Goal: Transaction & Acquisition: Purchase product/service

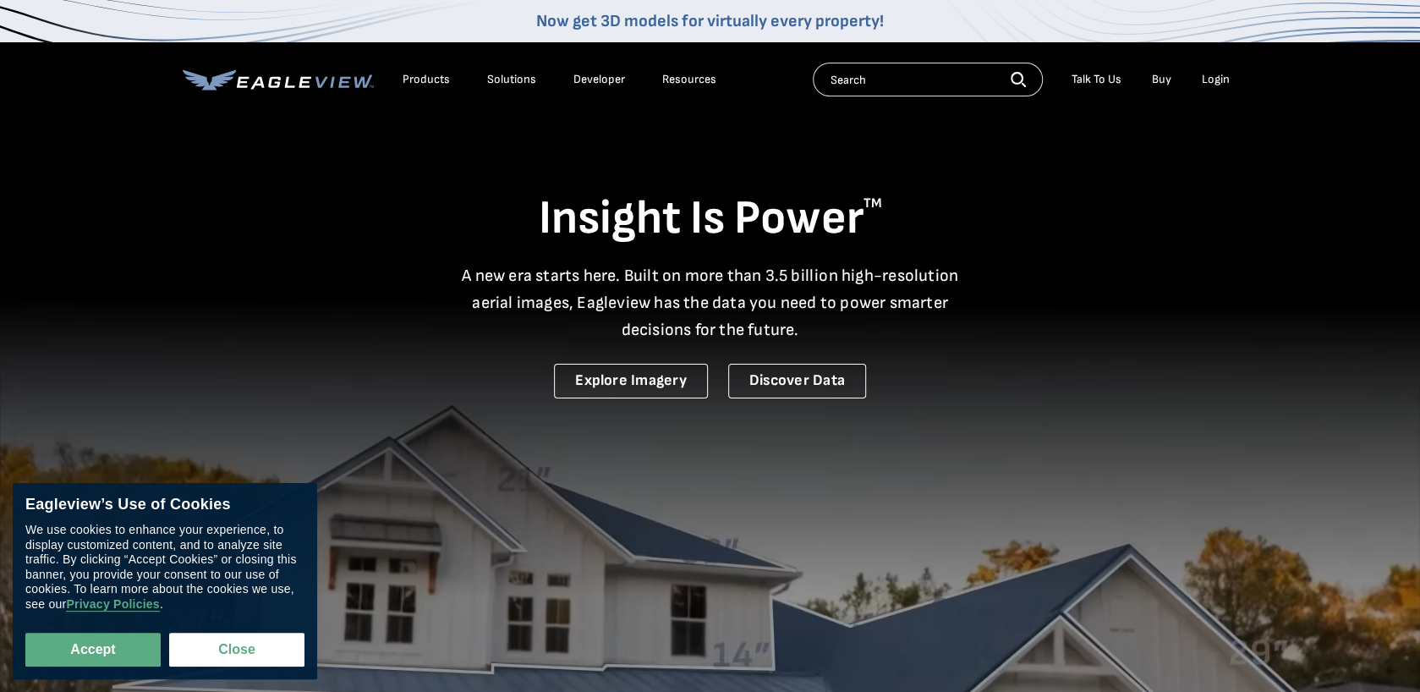
click at [1213, 85] on div "Login" at bounding box center [1216, 79] width 28 height 15
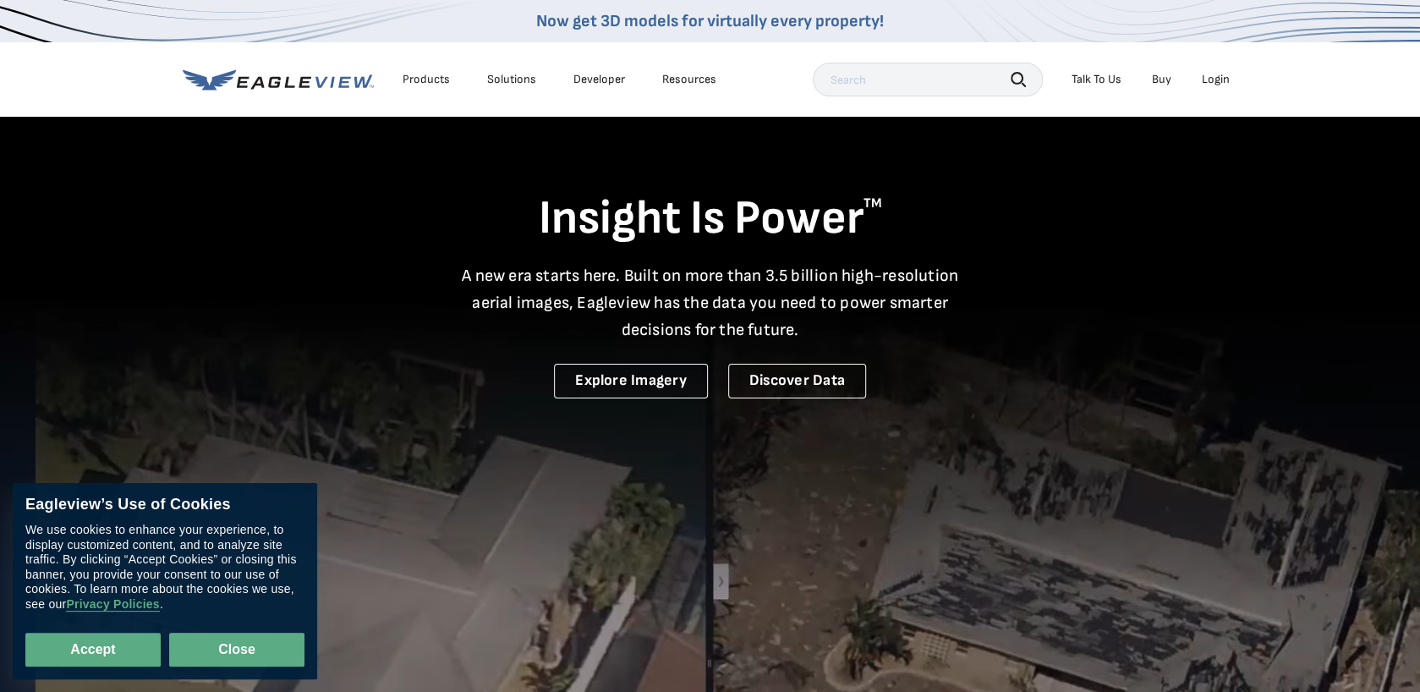
click at [253, 644] on button "Close" at bounding box center [236, 650] width 135 height 34
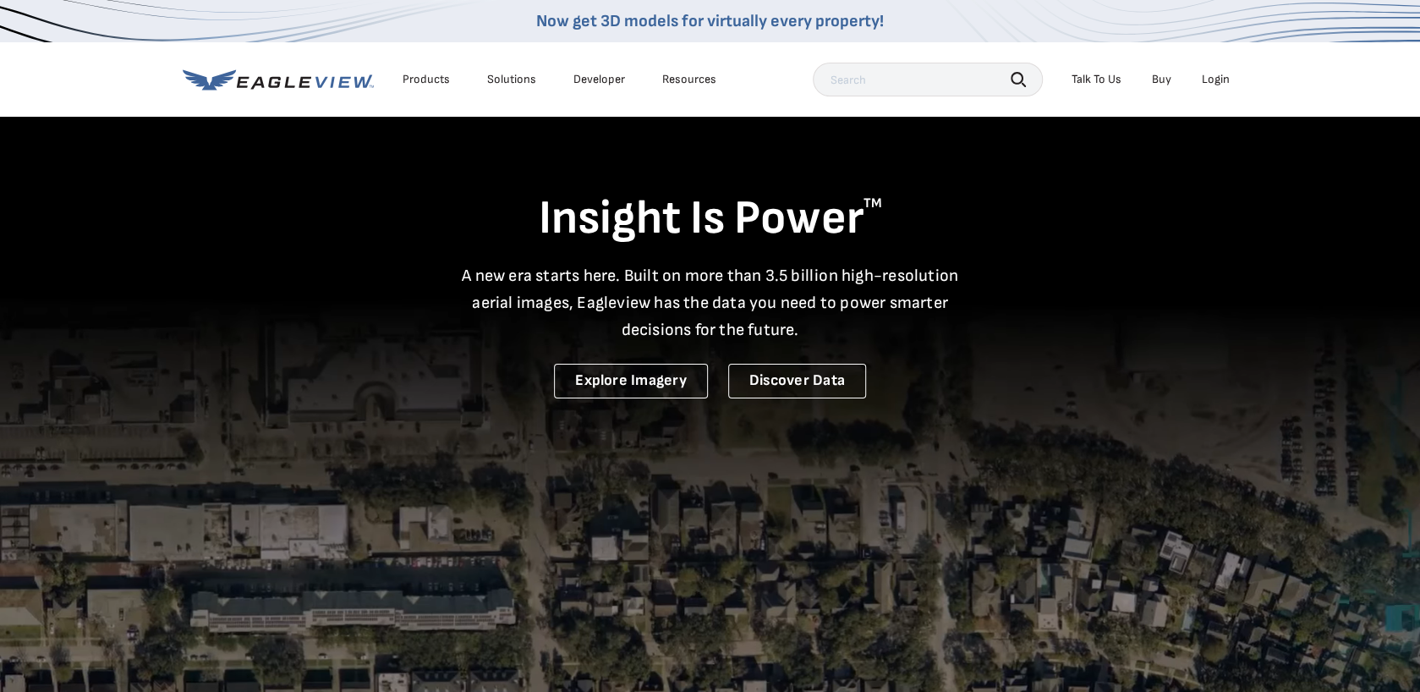
click at [1211, 82] on div "Login" at bounding box center [1216, 79] width 28 height 15
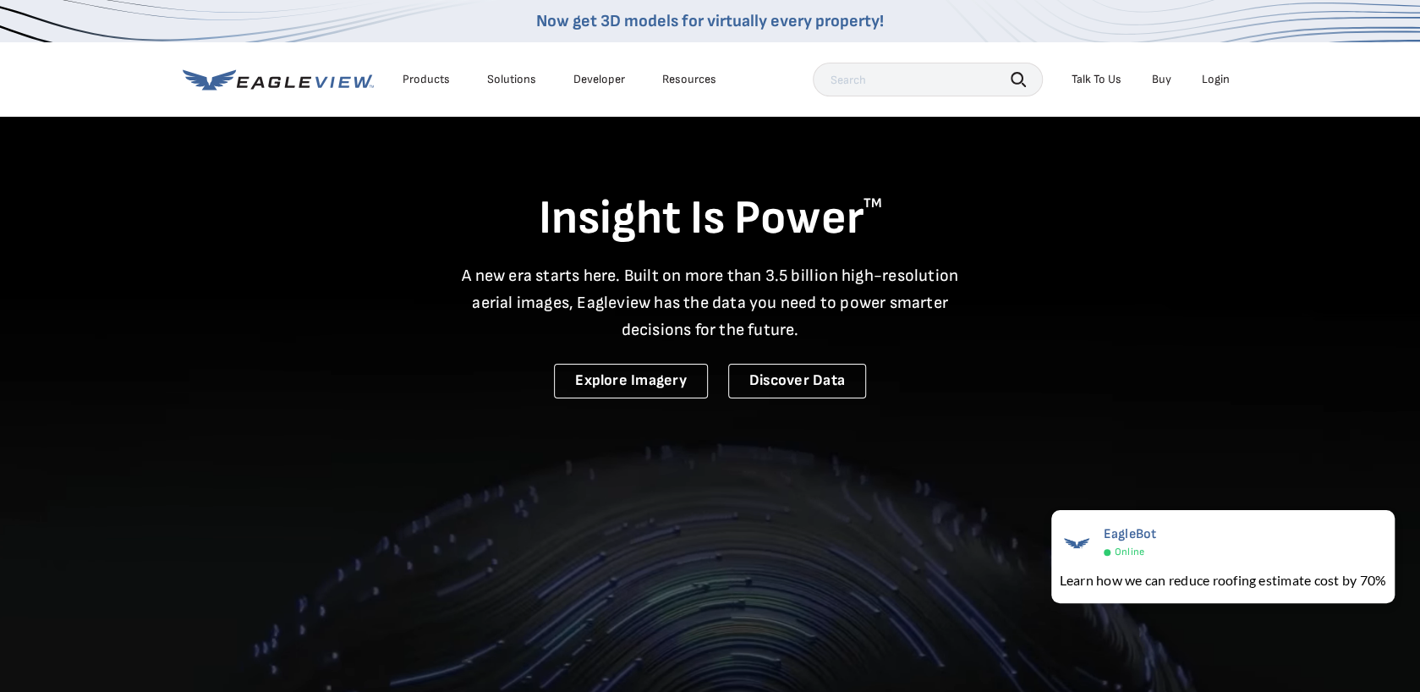
click at [1216, 77] on div "Login" at bounding box center [1216, 79] width 28 height 15
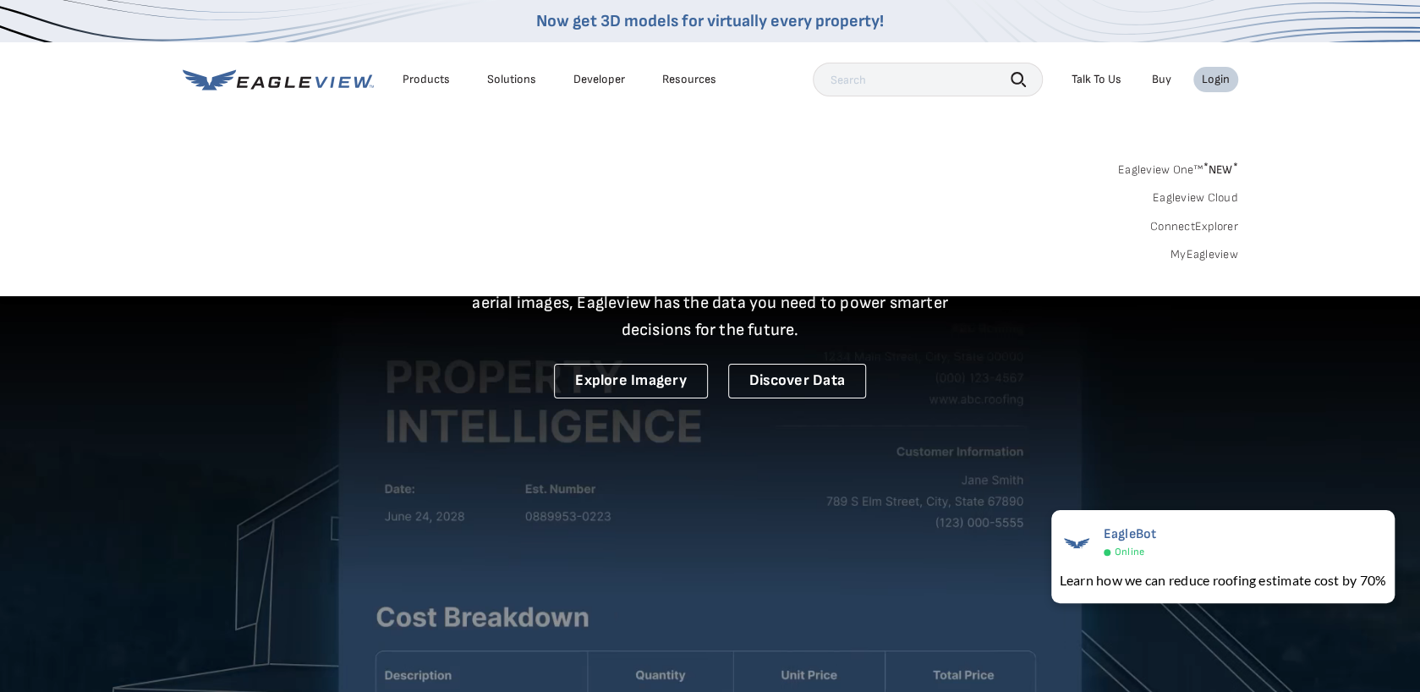
click at [1163, 79] on link "Buy" at bounding box center [1161, 79] width 19 height 15
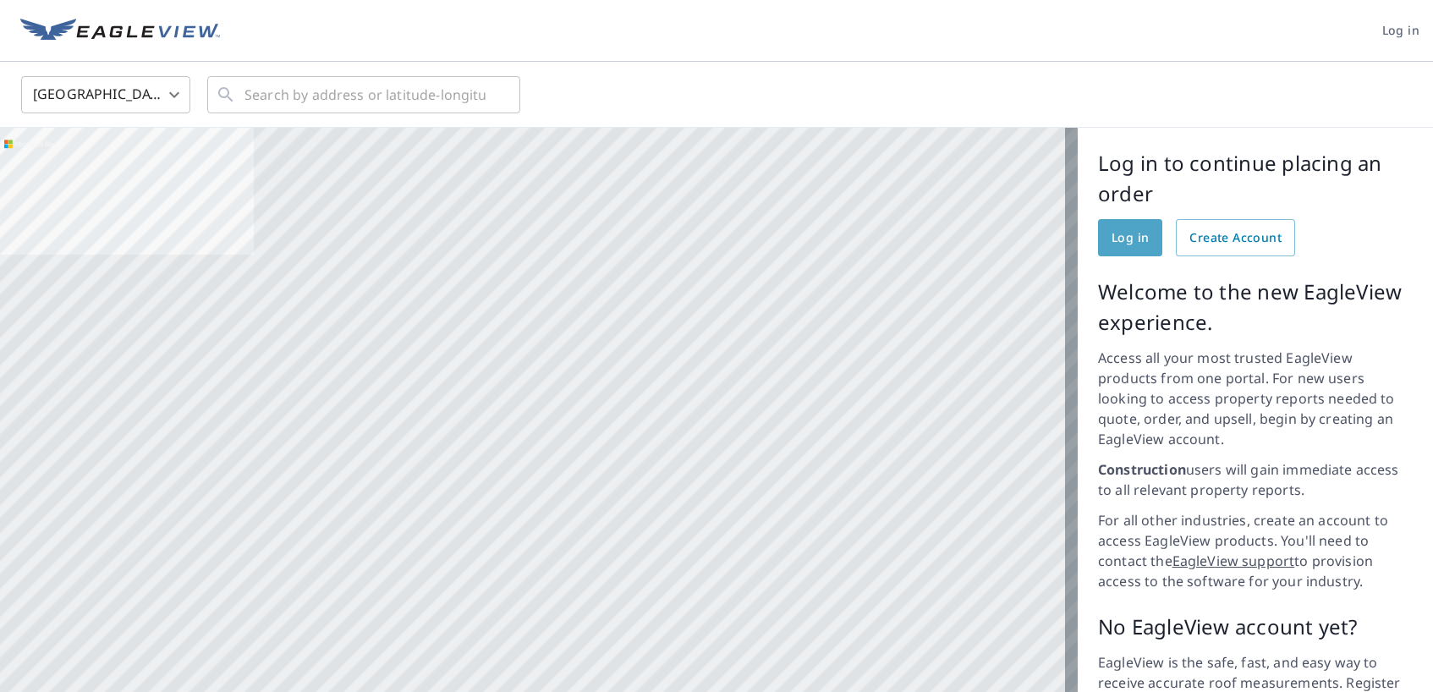
click at [1130, 238] on span "Log in" at bounding box center [1129, 237] width 37 height 21
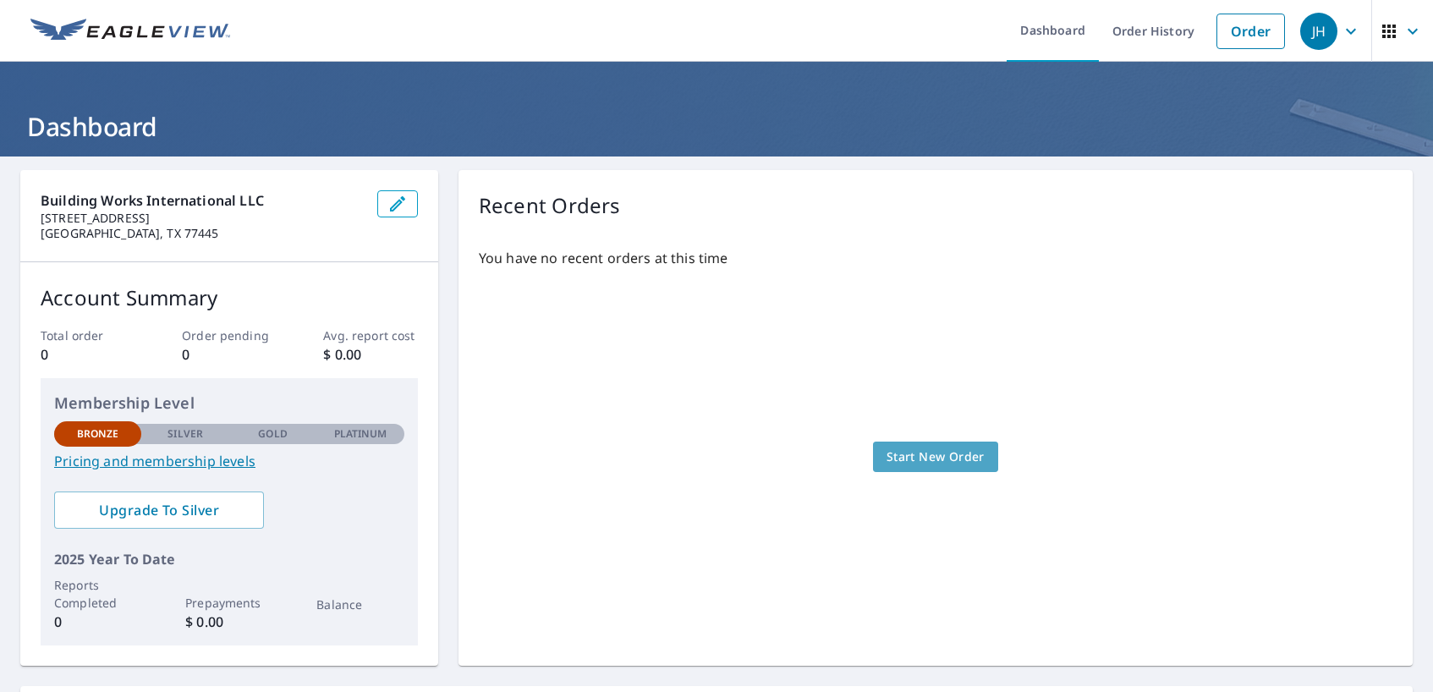
click at [912, 472] on div "You have no recent orders at this time Start New Order" at bounding box center [935, 439] width 913 height 411
click at [917, 456] on span "Start New Order" at bounding box center [935, 457] width 98 height 21
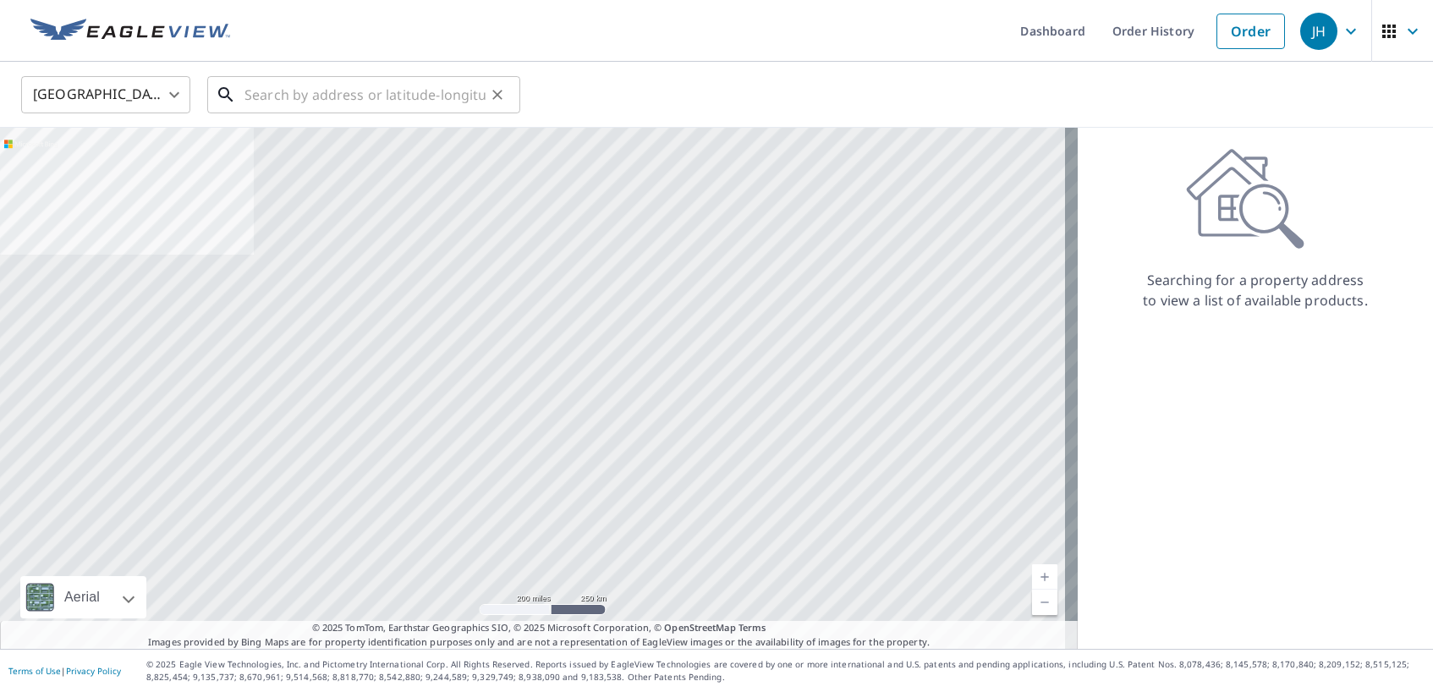
click at [348, 94] on input "text" at bounding box center [364, 94] width 241 height 47
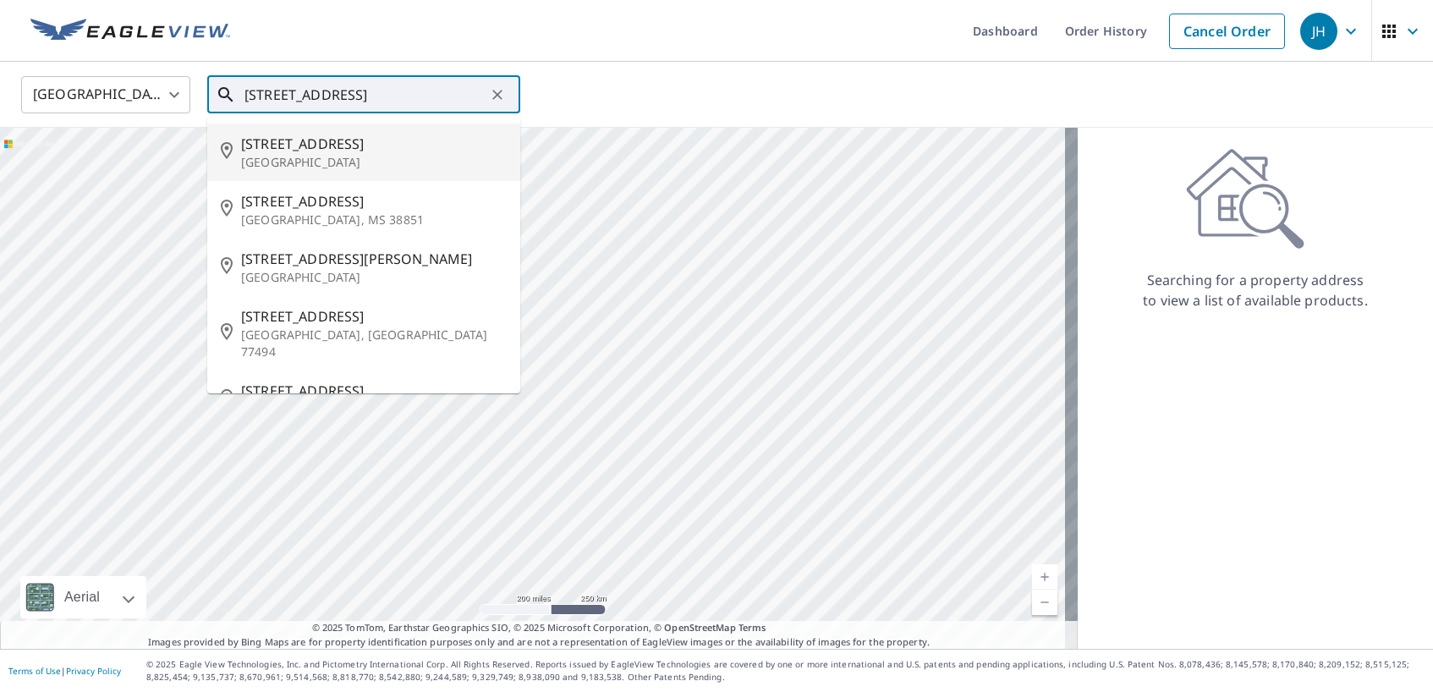
click at [260, 156] on p "Houston, TX 77007" at bounding box center [374, 162] width 266 height 17
type input "214 Terrace Dr Houston, TX 77007"
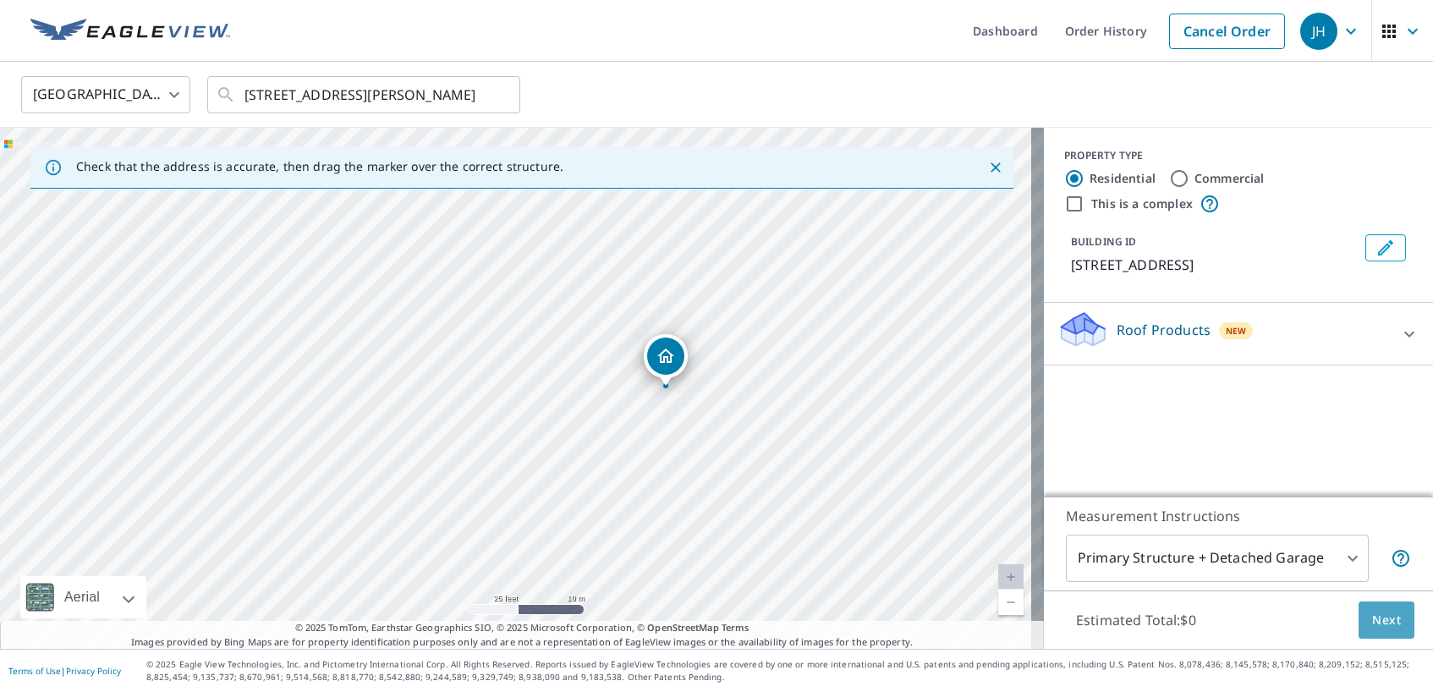
click at [1372, 616] on span "Next" at bounding box center [1386, 620] width 29 height 21
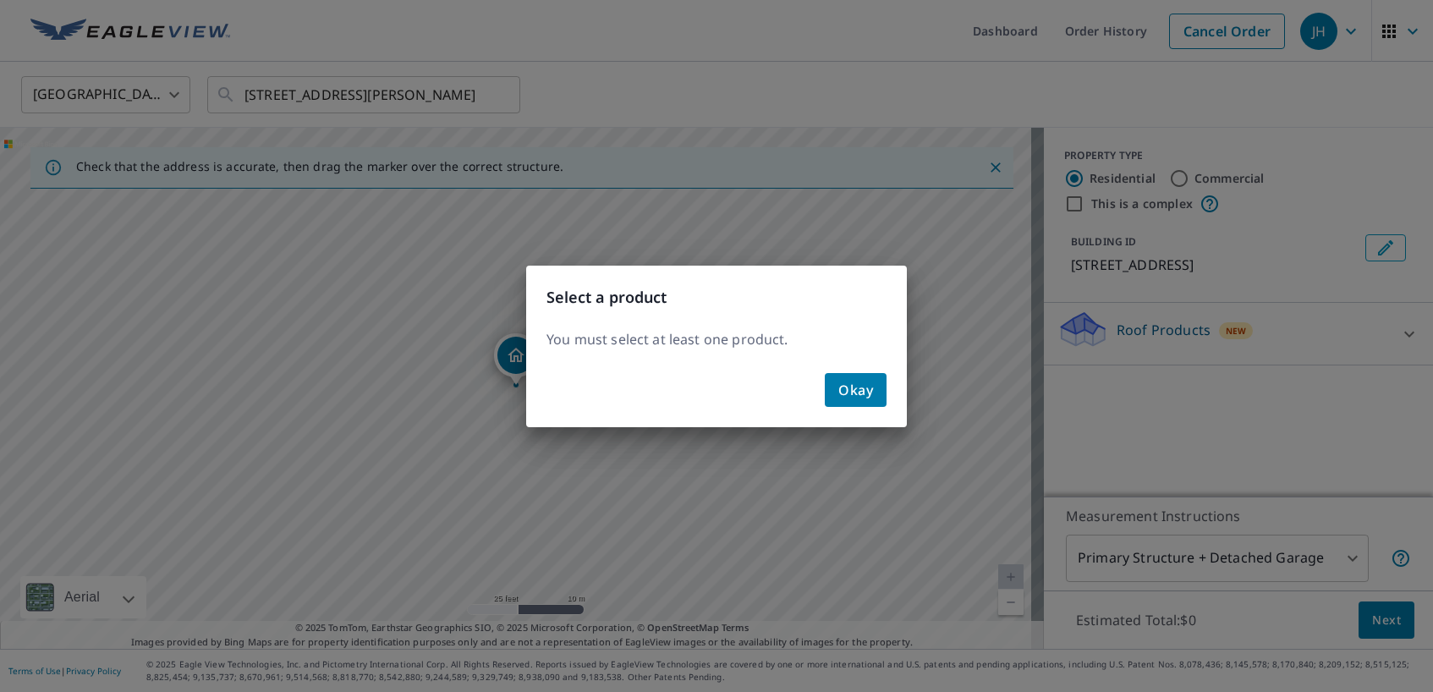
click at [851, 388] on span "Okay" at bounding box center [855, 390] width 35 height 24
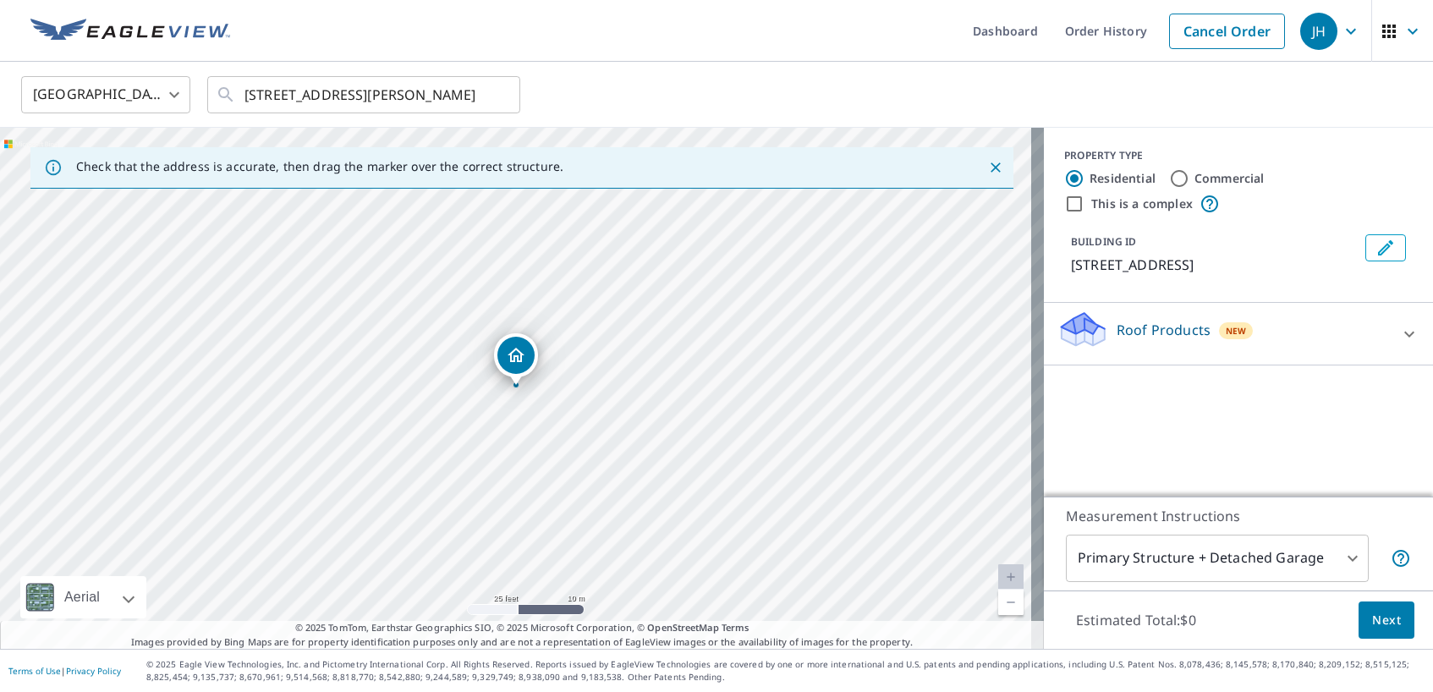
click at [1124, 334] on p "Roof Products" at bounding box center [1163, 330] width 94 height 20
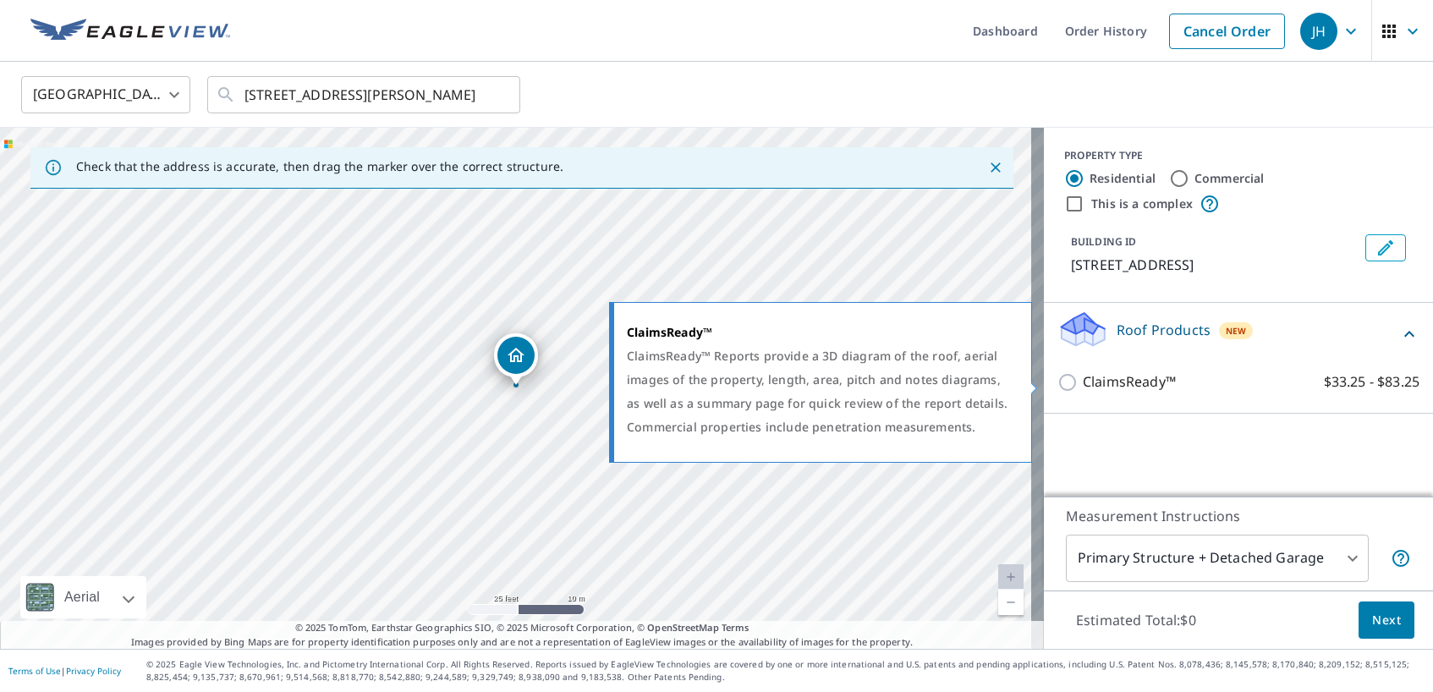
click at [1083, 381] on p "ClaimsReady™" at bounding box center [1129, 381] width 93 height 21
click at [1083, 381] on input "ClaimsReady™ $33.25 - $83.25" at bounding box center [1069, 382] width 25 height 20
checkbox input "true"
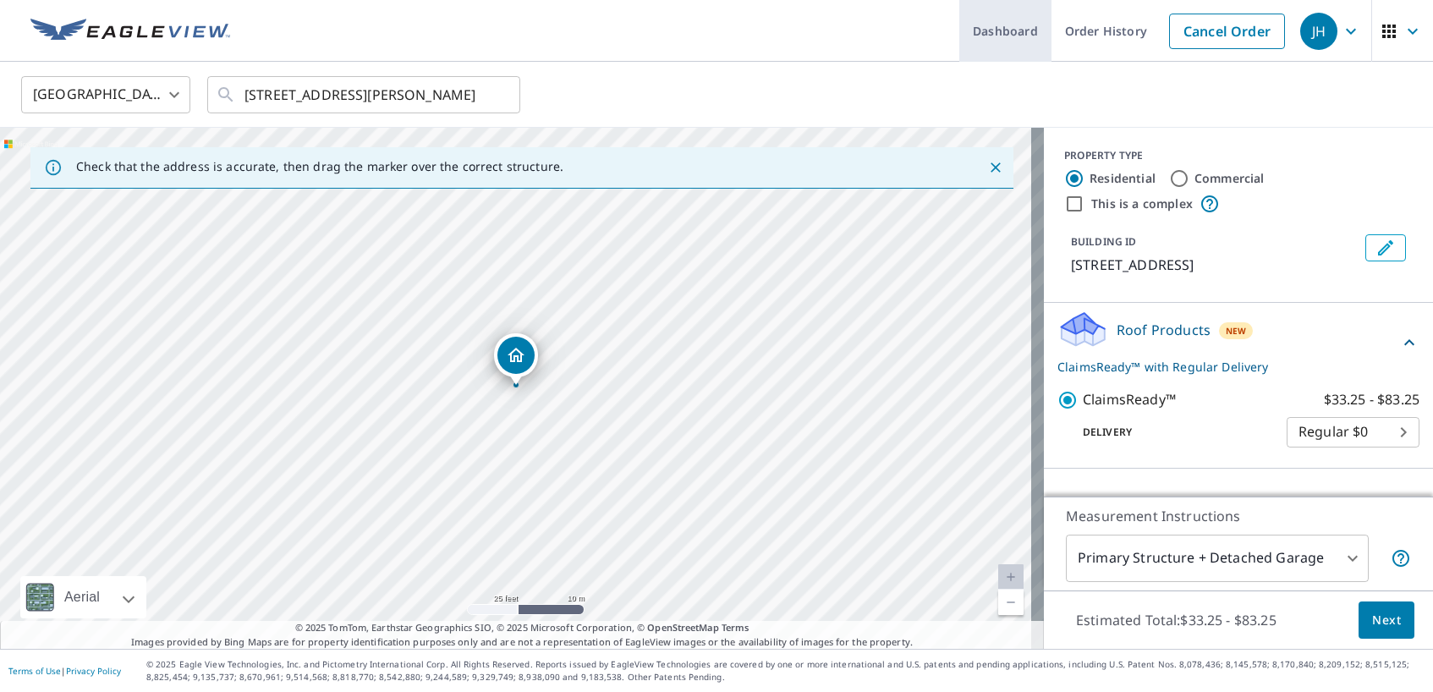
click at [1011, 36] on link "Dashboard" at bounding box center [1005, 31] width 92 height 62
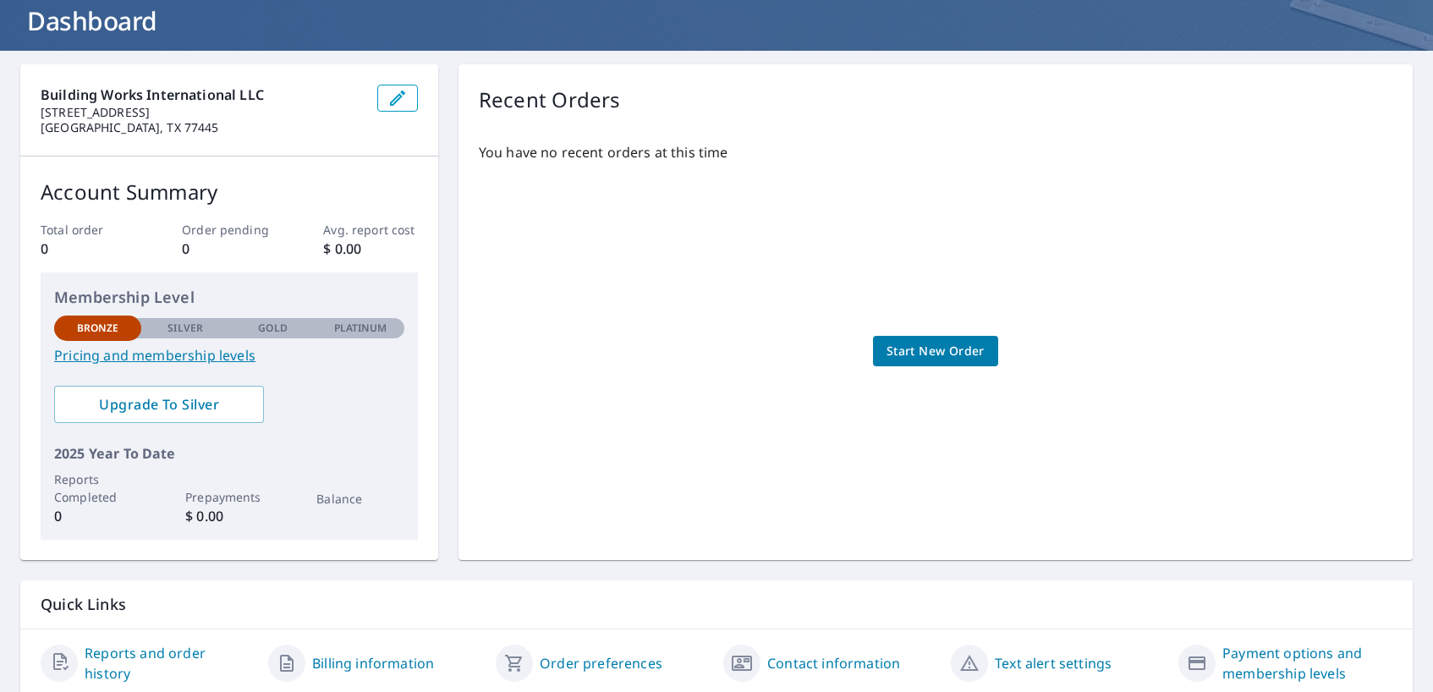
scroll to position [166, 0]
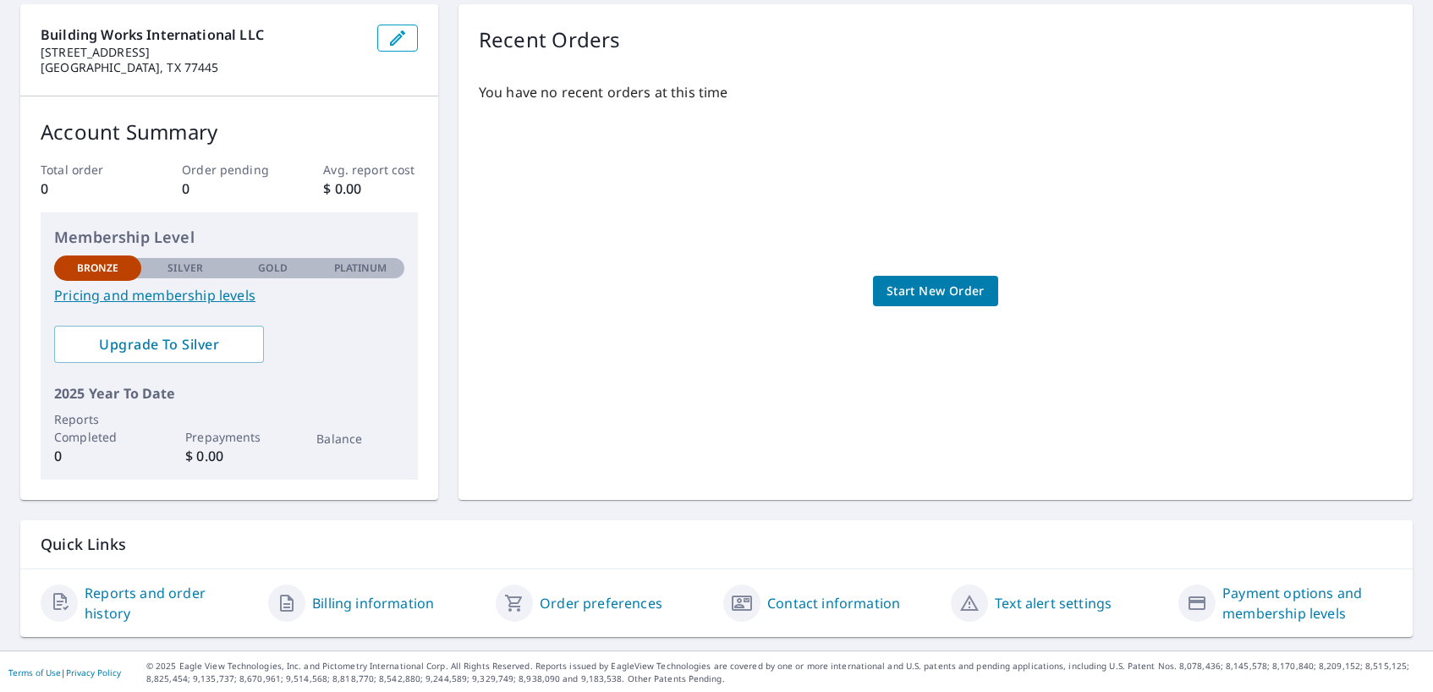
click at [553, 599] on link "Order preferences" at bounding box center [601, 603] width 123 height 20
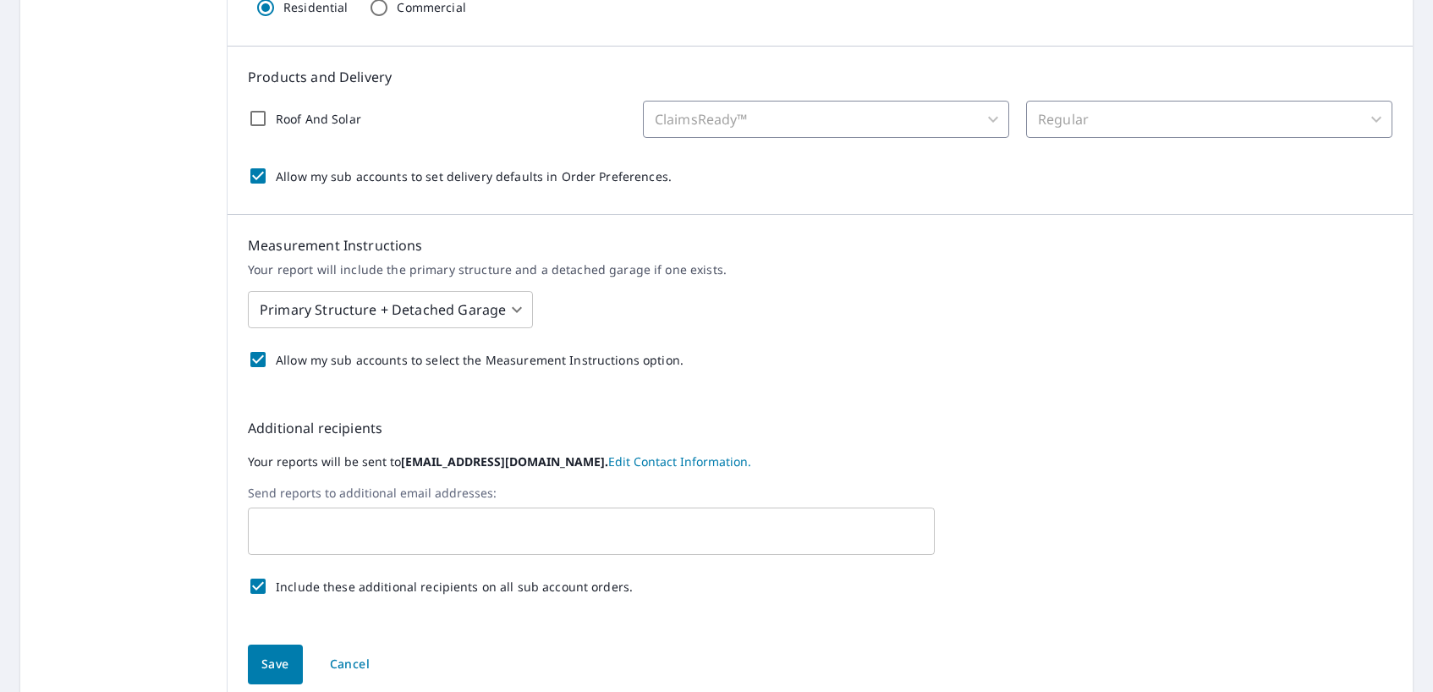
scroll to position [338, 0]
